Goal: Task Accomplishment & Management: Use online tool/utility

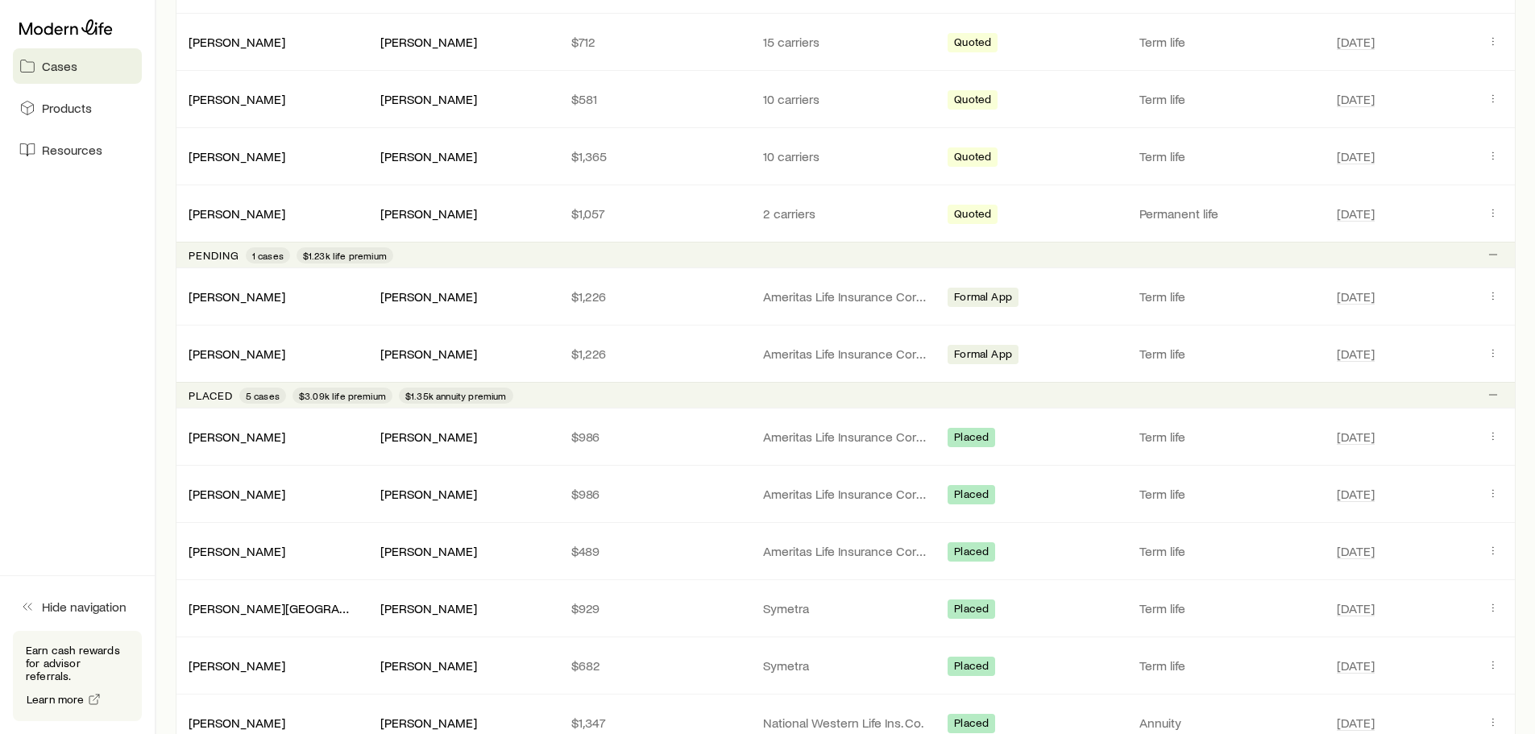
scroll to position [958, 0]
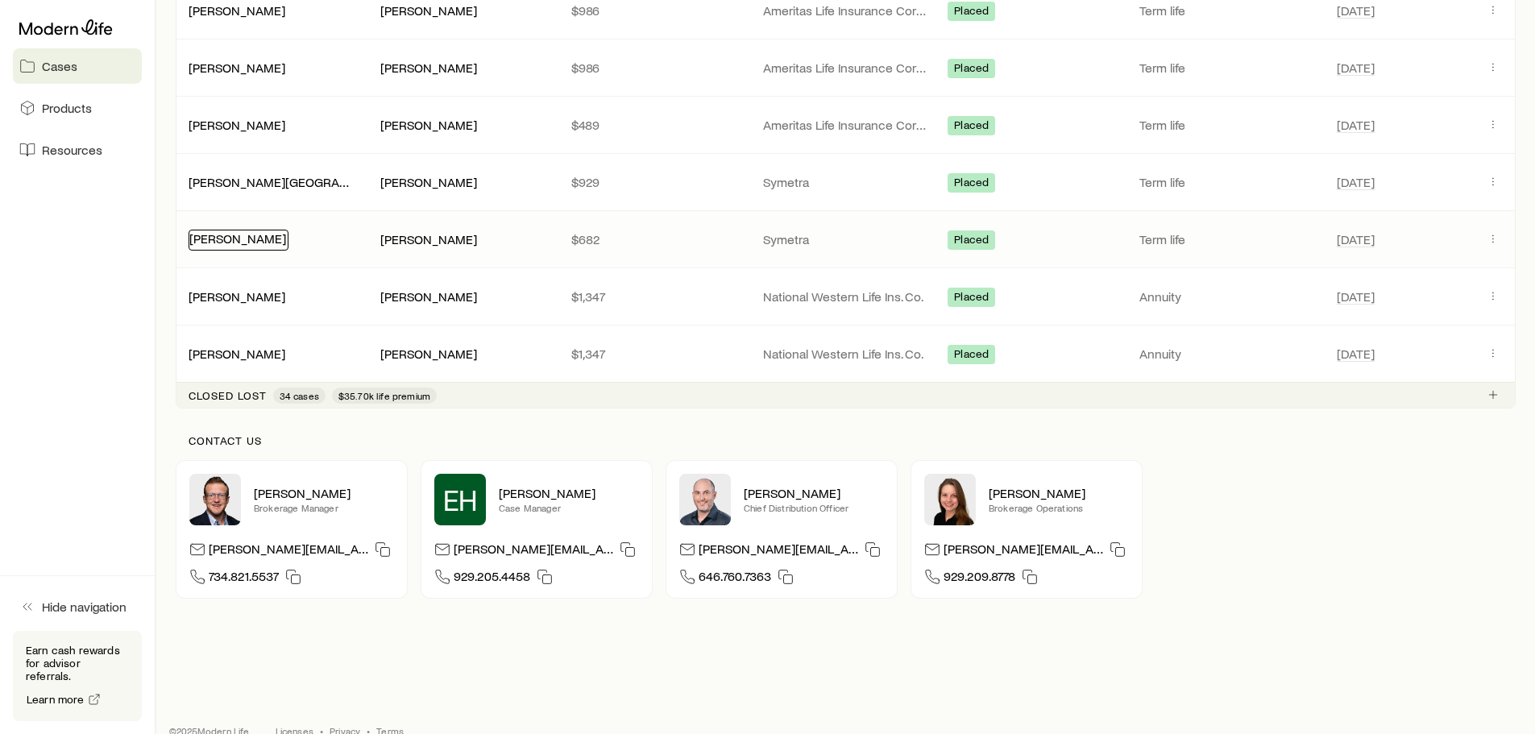
click at [242, 237] on link "[PERSON_NAME]" at bounding box center [237, 238] width 97 height 15
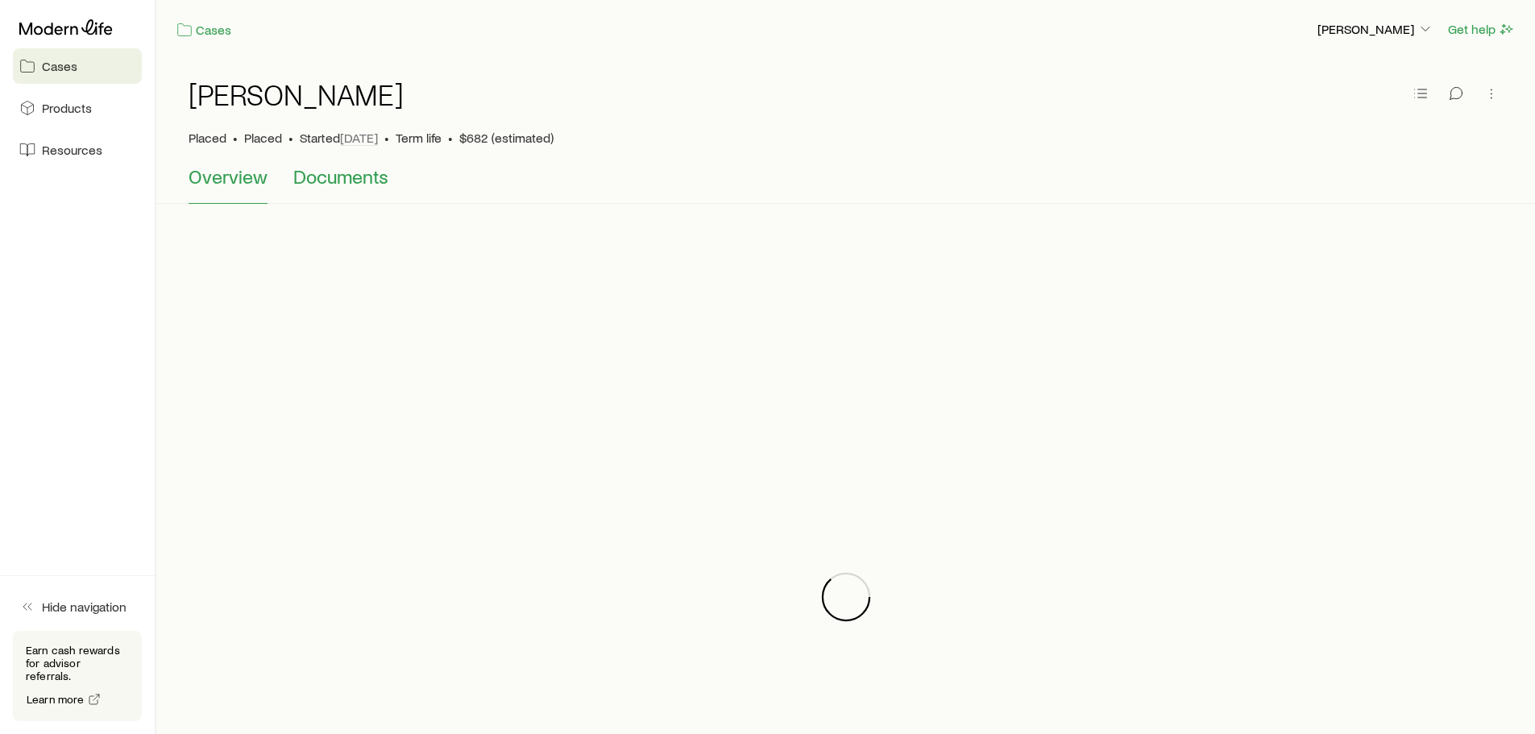
click at [359, 175] on span "Documents" at bounding box center [340, 176] width 95 height 23
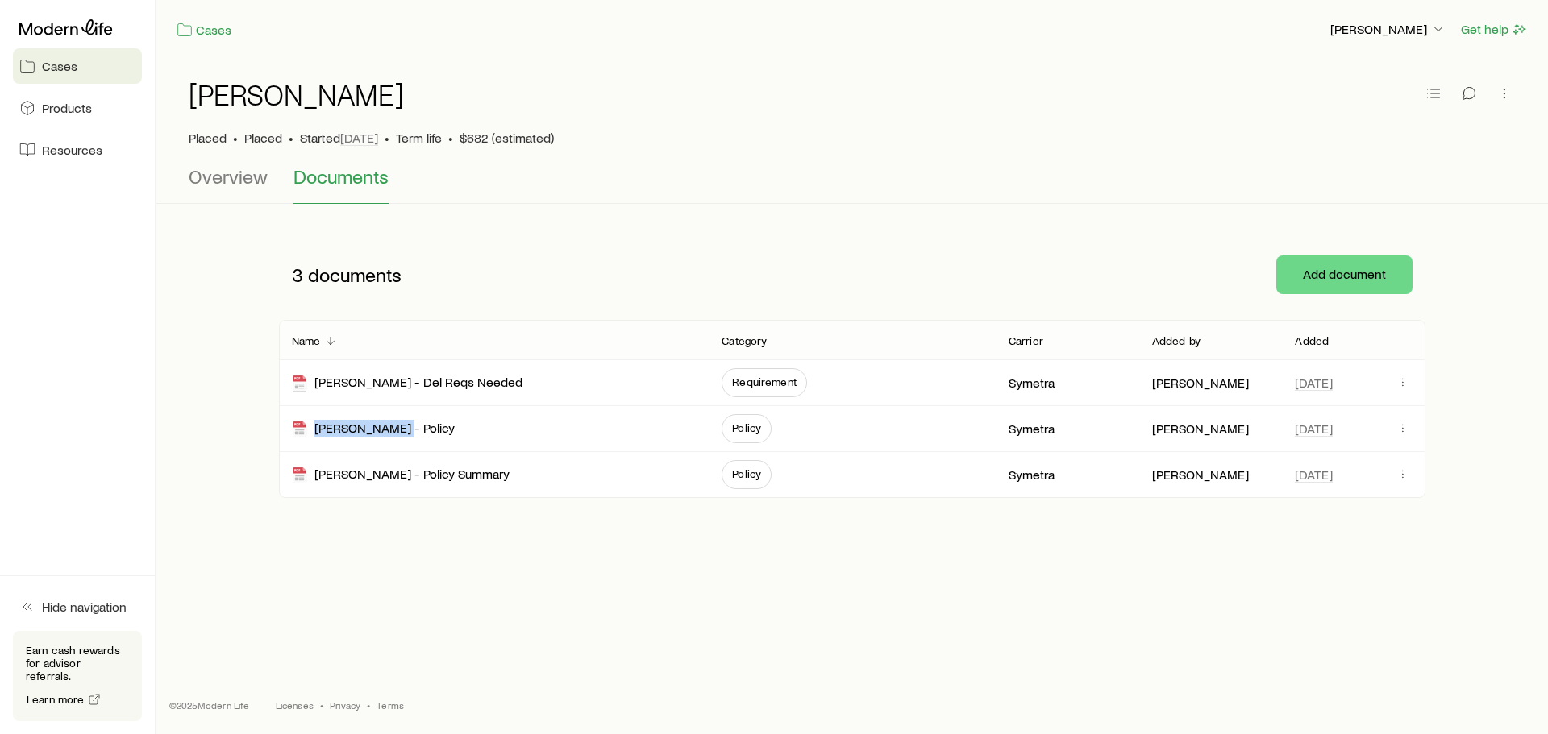
drag, startPoint x: 400, startPoint y: 429, endPoint x: -862, endPoint y: 450, distance: 1262.4
click at [0, 450] on html "Cases Products Resources Hide navigation Earn cash rewards for advisor referral…" at bounding box center [774, 367] width 1548 height 734
click at [347, 430] on div "[PERSON_NAME] - Policy" at bounding box center [373, 429] width 163 height 19
click at [55, 66] on span "Cases" at bounding box center [59, 66] width 35 height 16
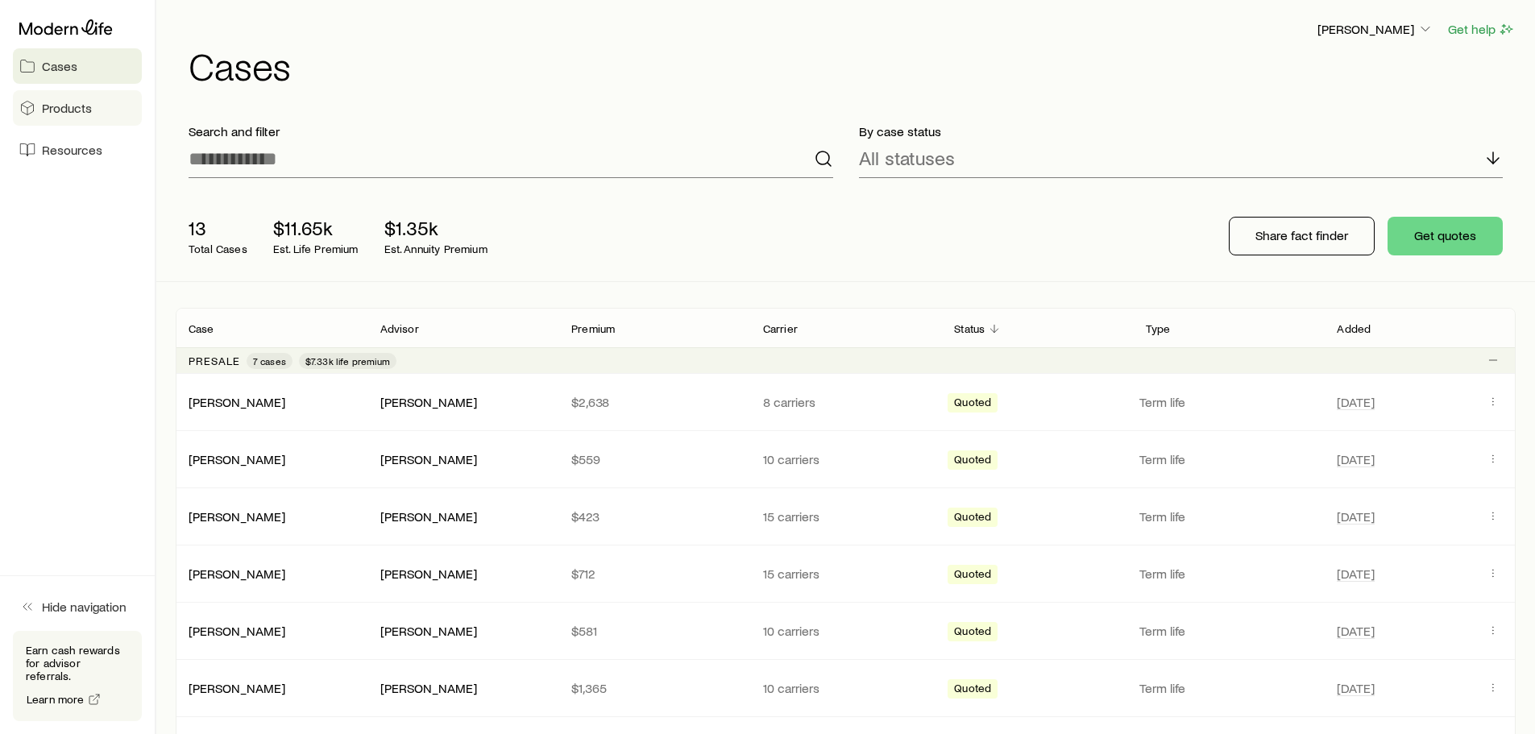
click at [62, 121] on link "Products" at bounding box center [77, 107] width 129 height 35
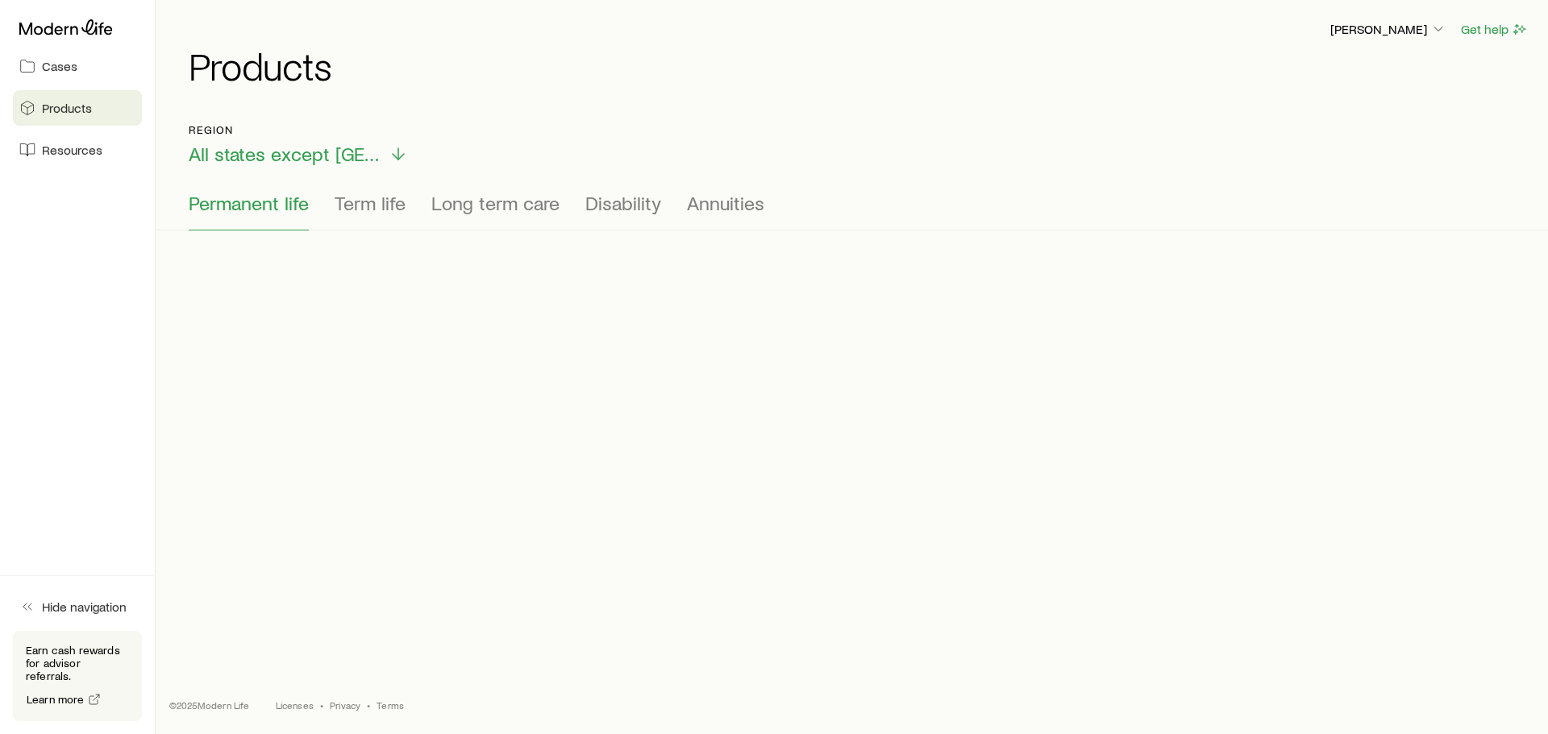
click at [68, 148] on span "Resources" at bounding box center [72, 150] width 60 height 16
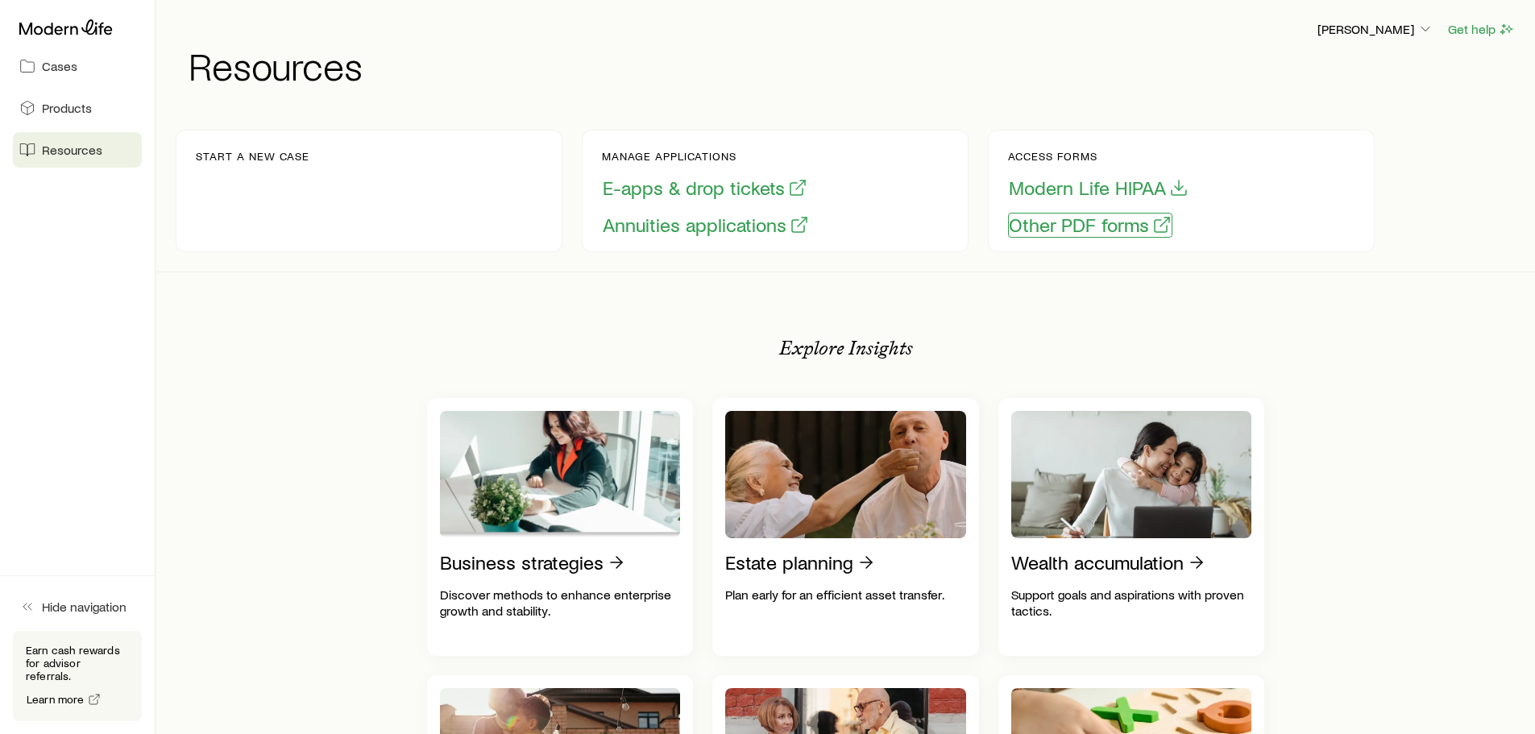
click at [1111, 229] on button "Other PDF forms" at bounding box center [1090, 225] width 164 height 25
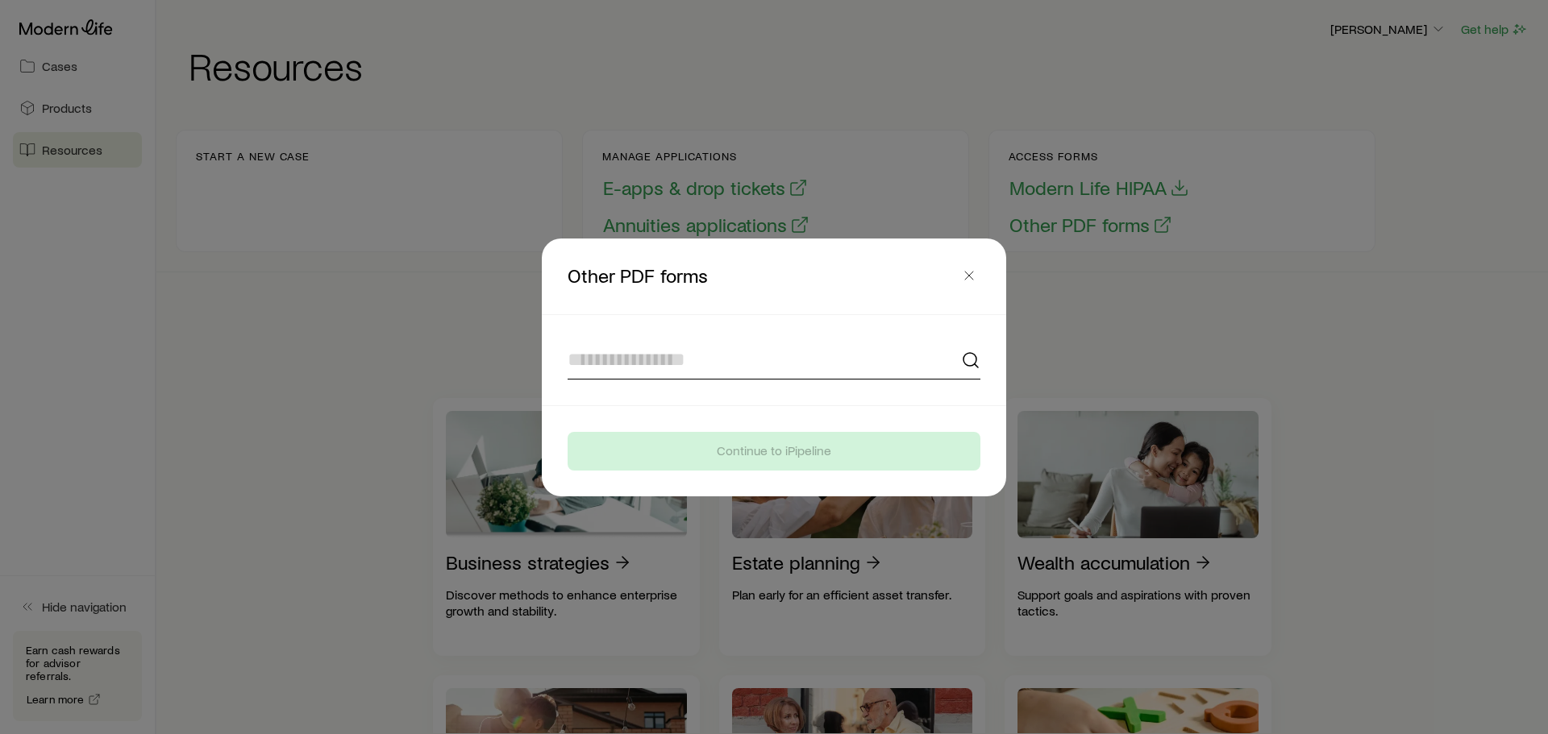
click at [609, 359] on input at bounding box center [773, 360] width 413 height 39
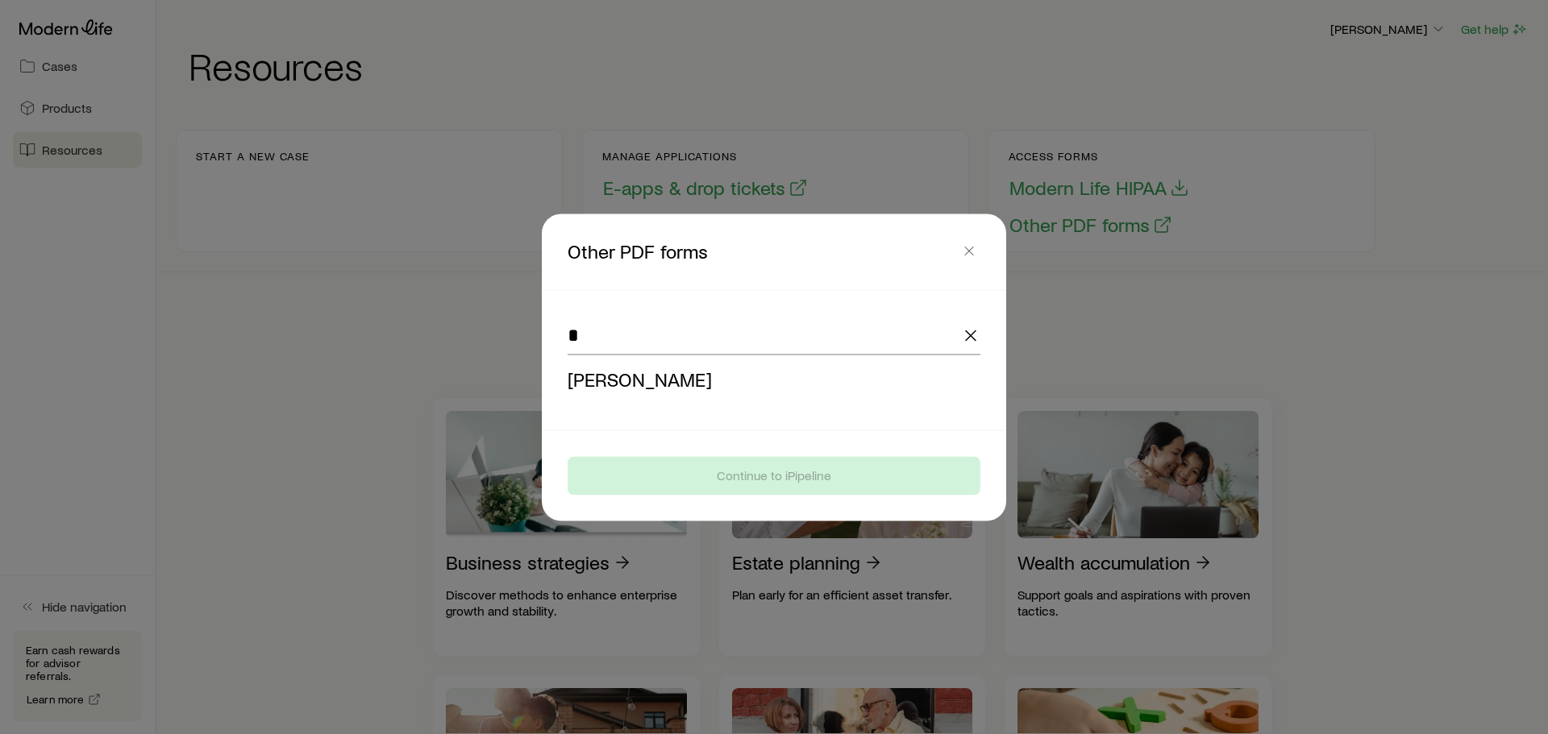
click at [692, 393] on li "[PERSON_NAME]" at bounding box center [768, 379] width 403 height 36
type input "**********"
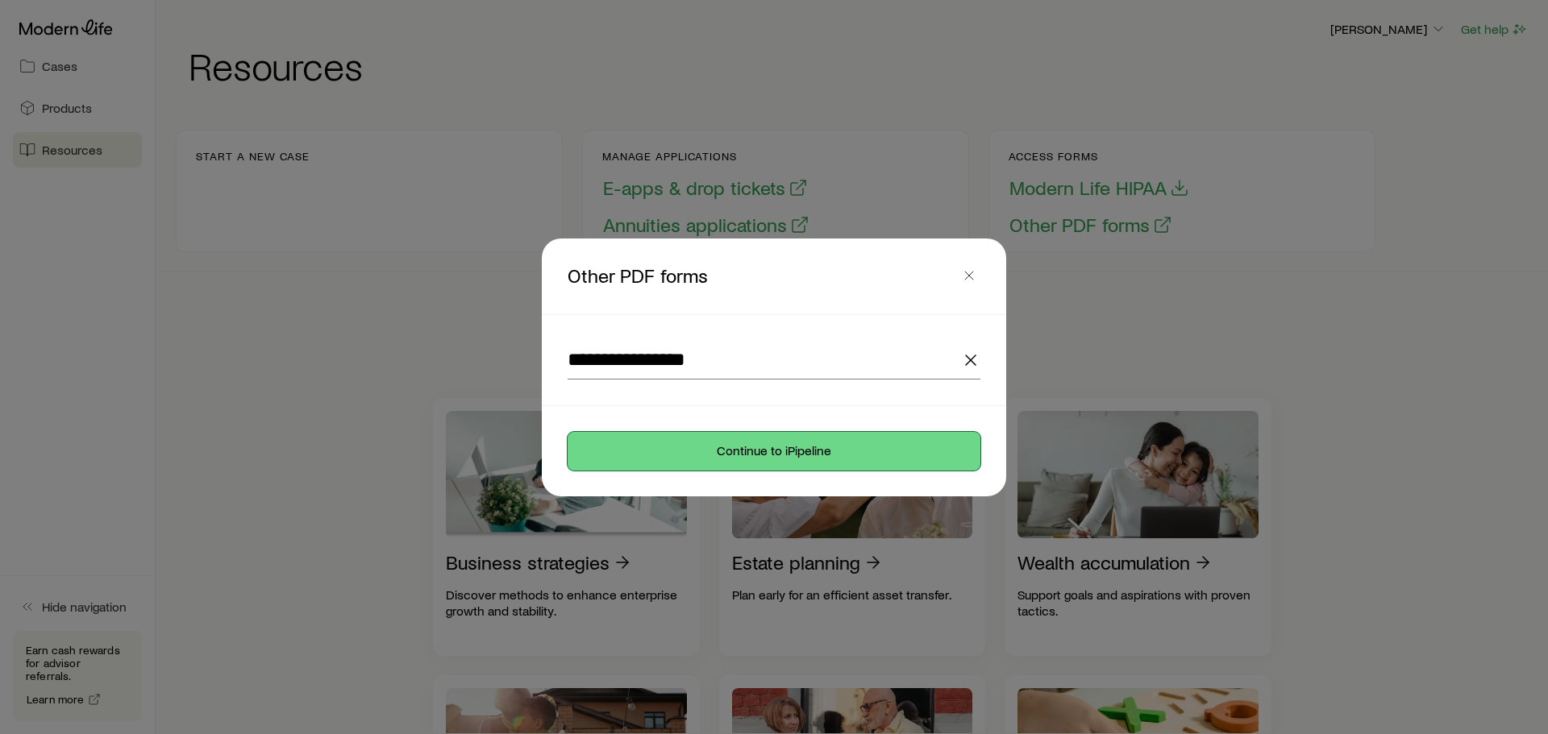
click at [762, 455] on button "Continue to iPipeline" at bounding box center [773, 451] width 413 height 39
